Goal: Task Accomplishment & Management: Use online tool/utility

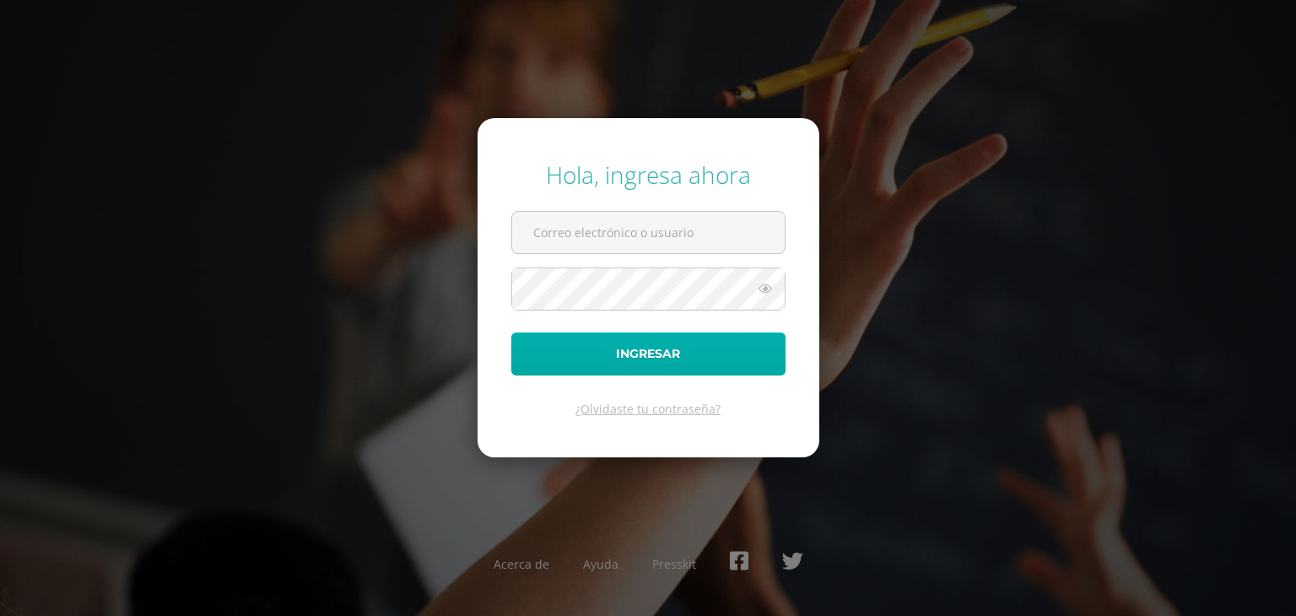
type input "2022565@colegiobelga.edu.gt"
click at [702, 356] on button "Ingresar" at bounding box center [648, 353] width 274 height 43
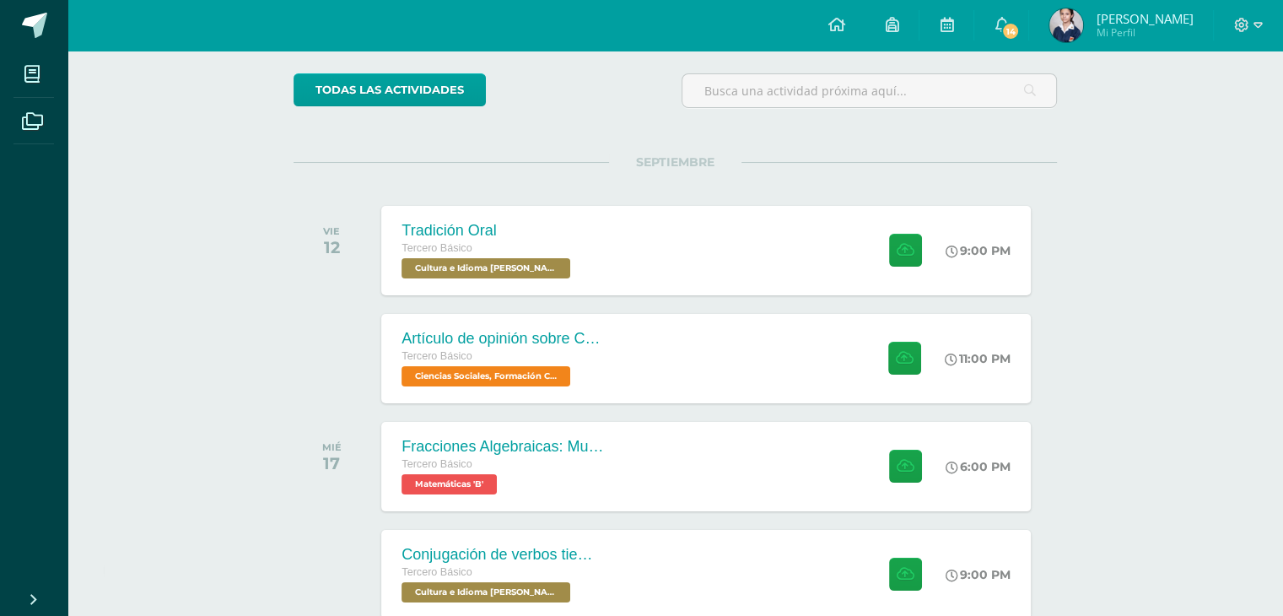
scroll to position [216, 0]
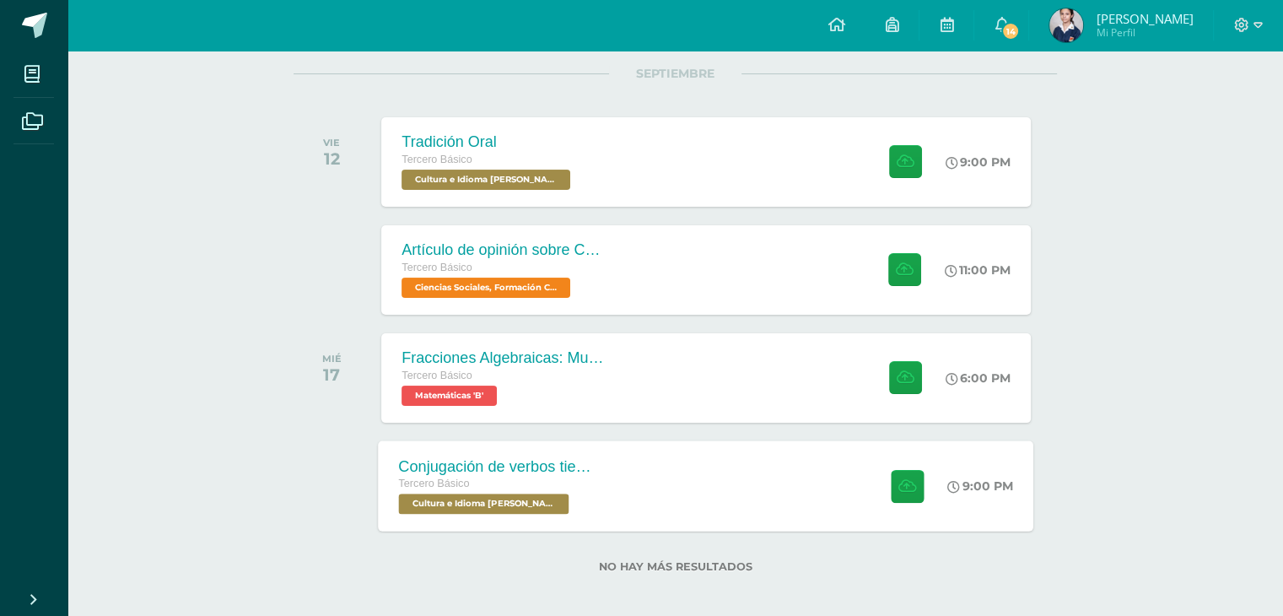
click at [575, 484] on div "Tercero Básico" at bounding box center [501, 484] width 204 height 19
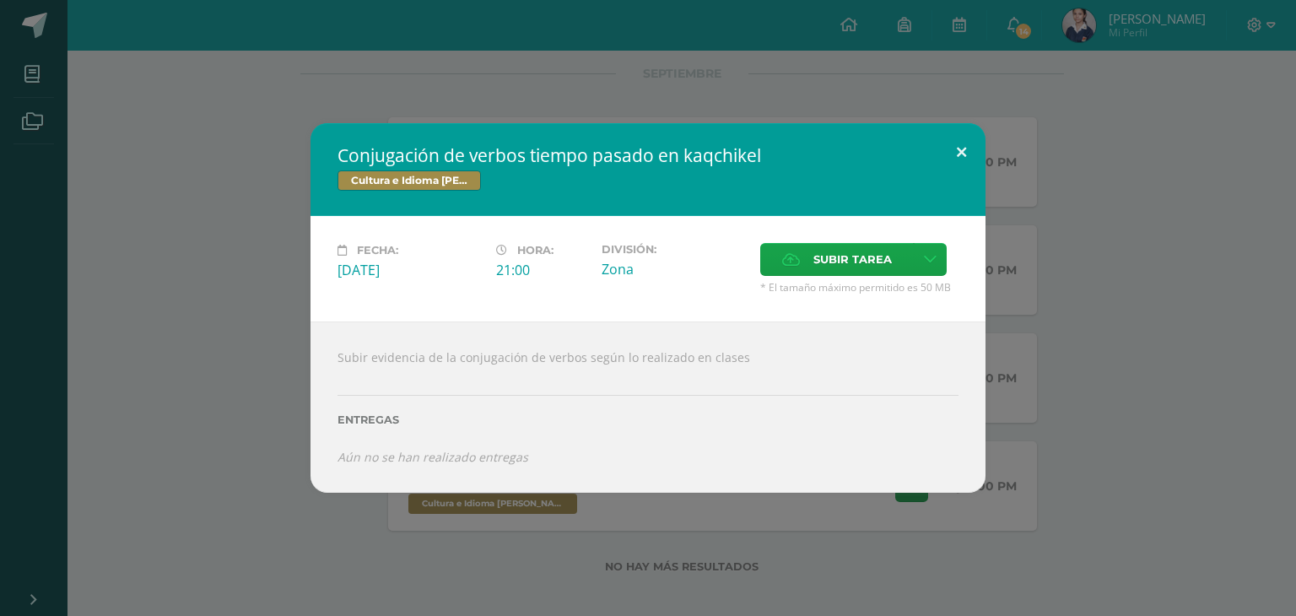
click at [960, 156] on button at bounding box center [961, 151] width 48 height 57
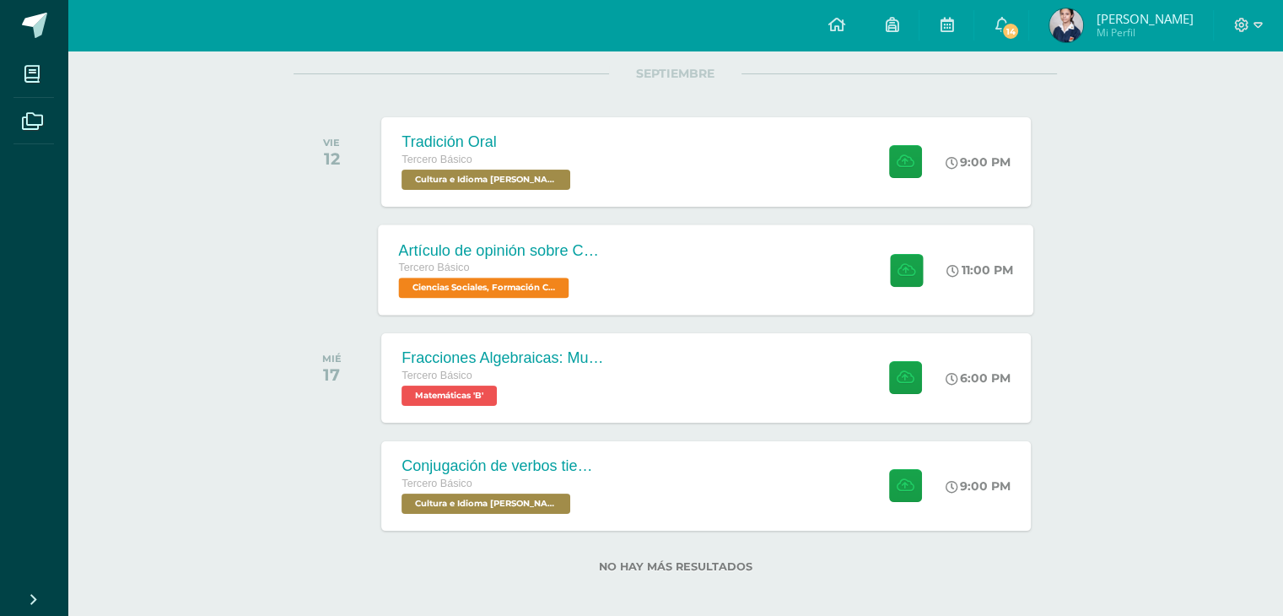
click at [576, 290] on div "Tercero Básico Ciencias Sociales, Formación Ciudadana e Interculturalidad 'B'" at bounding box center [501, 278] width 204 height 39
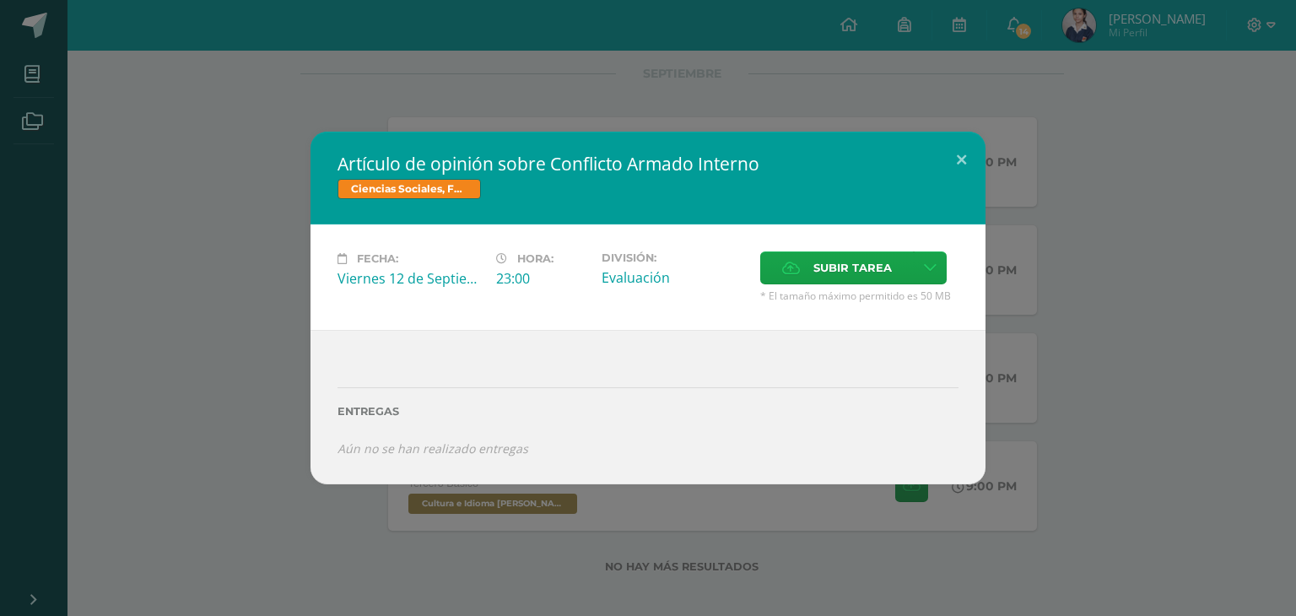
click at [881, 285] on div "Subir tarea" at bounding box center [859, 269] width 198 height 37
click at [878, 277] on span "Subir tarea" at bounding box center [852, 267] width 78 height 31
click at [0, 0] on input "Subir tarea" at bounding box center [0, 0] width 0 height 0
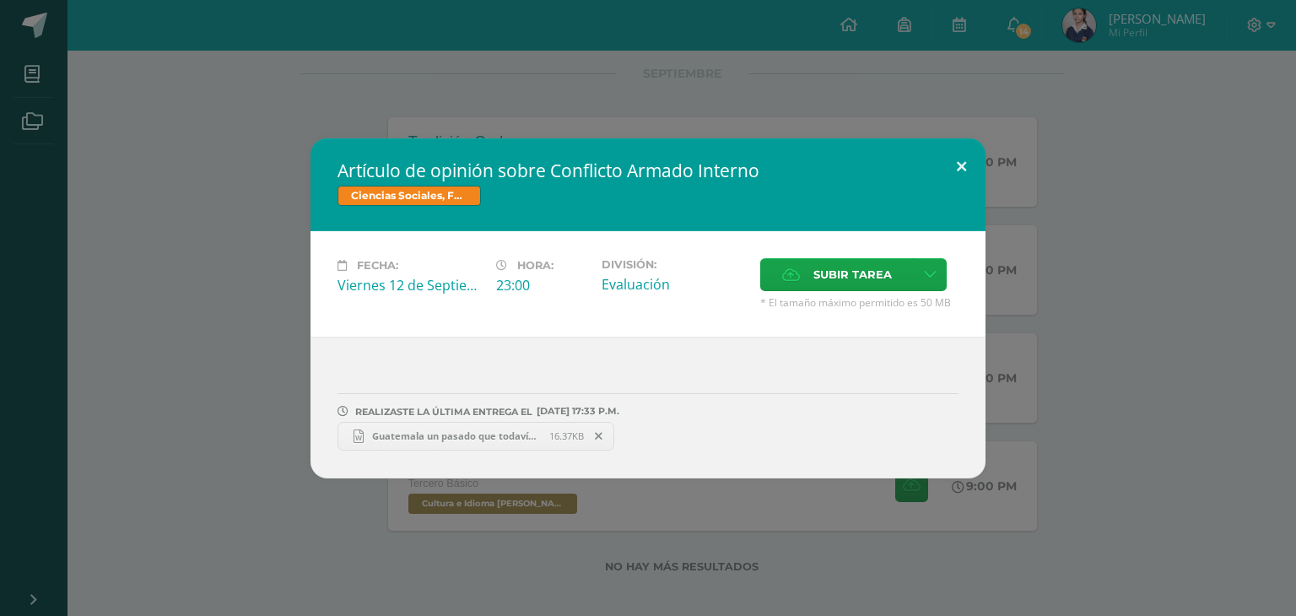
click at [956, 166] on button at bounding box center [961, 166] width 48 height 57
